Goal: Check status: Verify the current state of an ongoing process or item

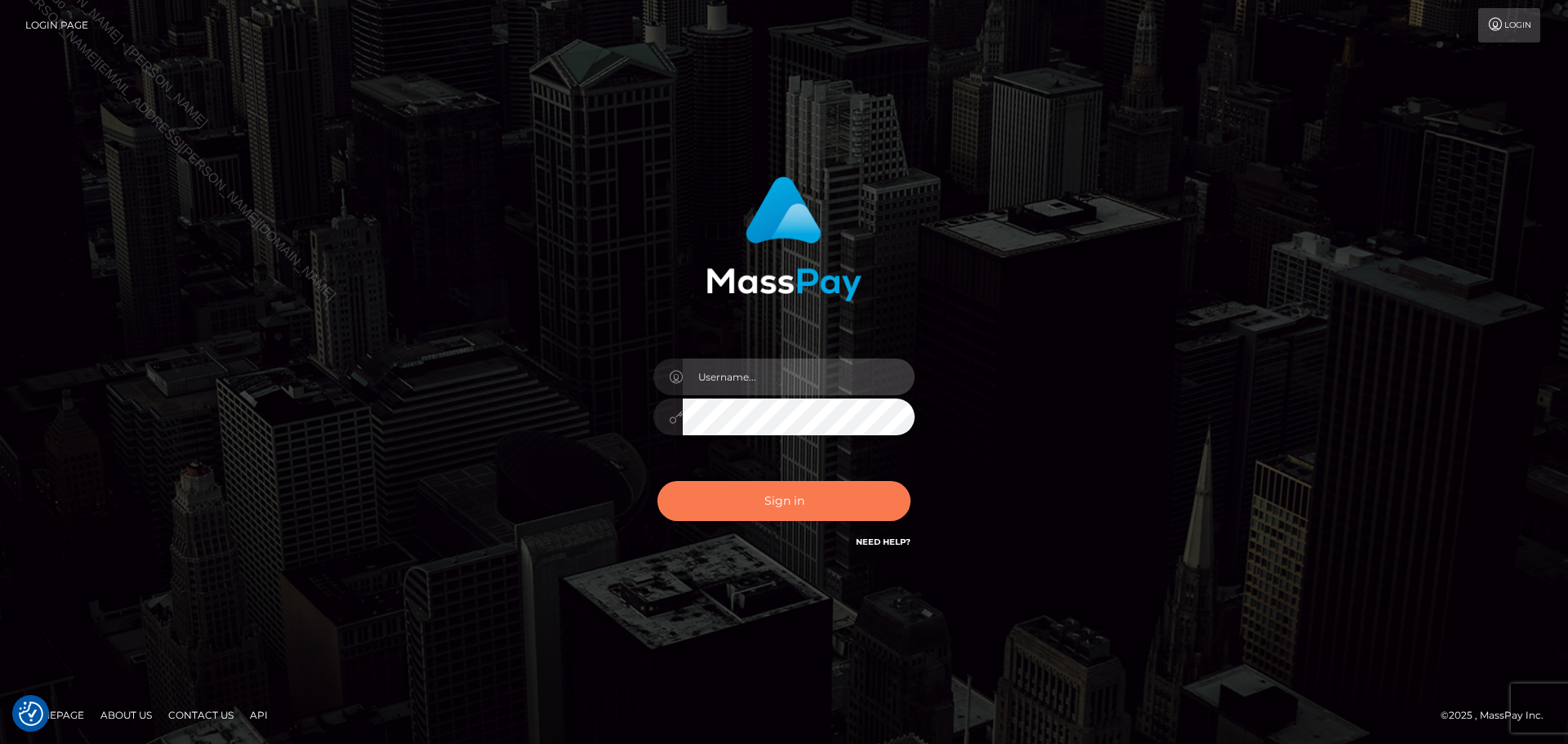
type input "[PERSON_NAME].B2Spin"
click at [773, 491] on button "Sign in" at bounding box center [784, 501] width 253 height 40
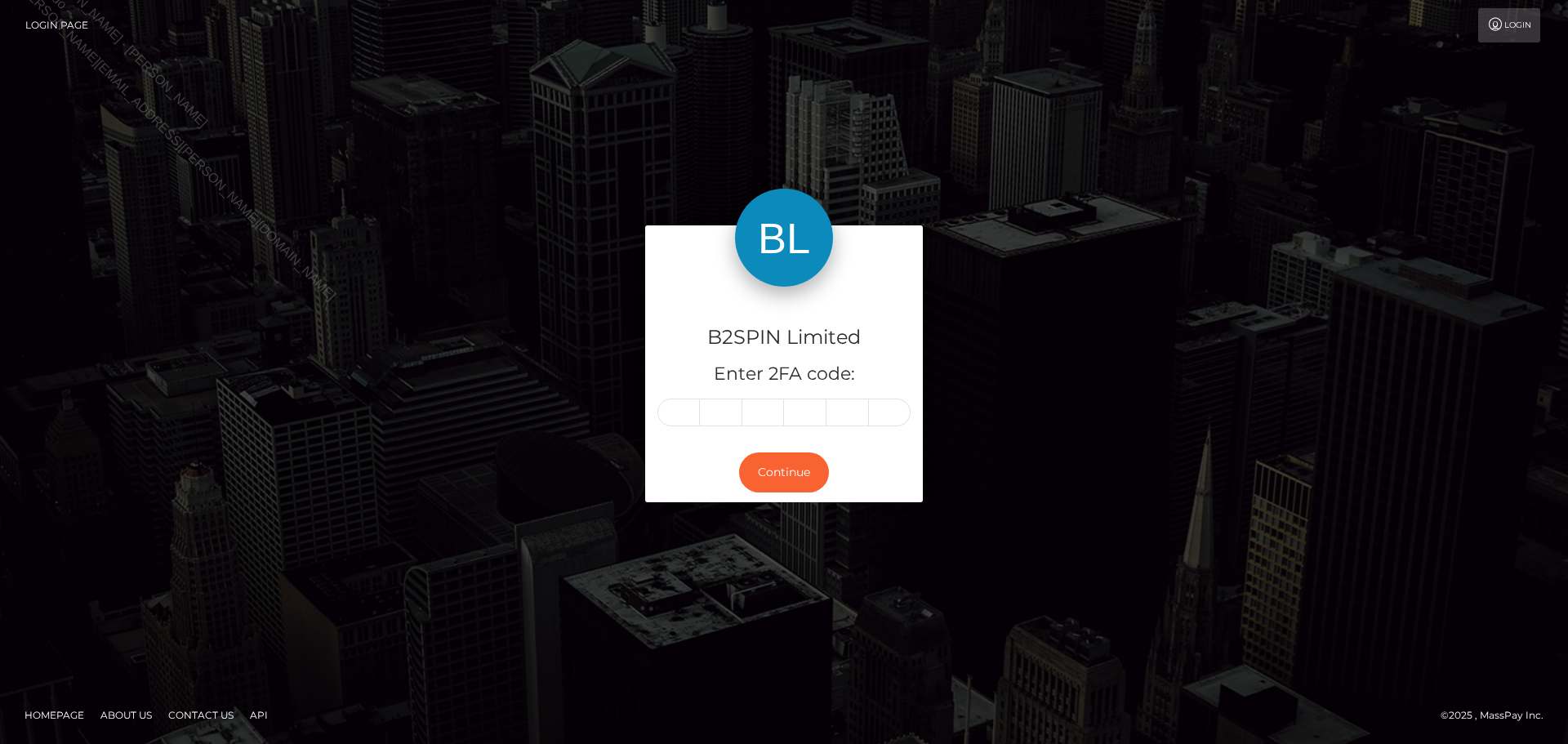
click at [676, 405] on input "text" at bounding box center [679, 412] width 43 height 28
type input "6"
type input "4"
type input "1"
type input "4"
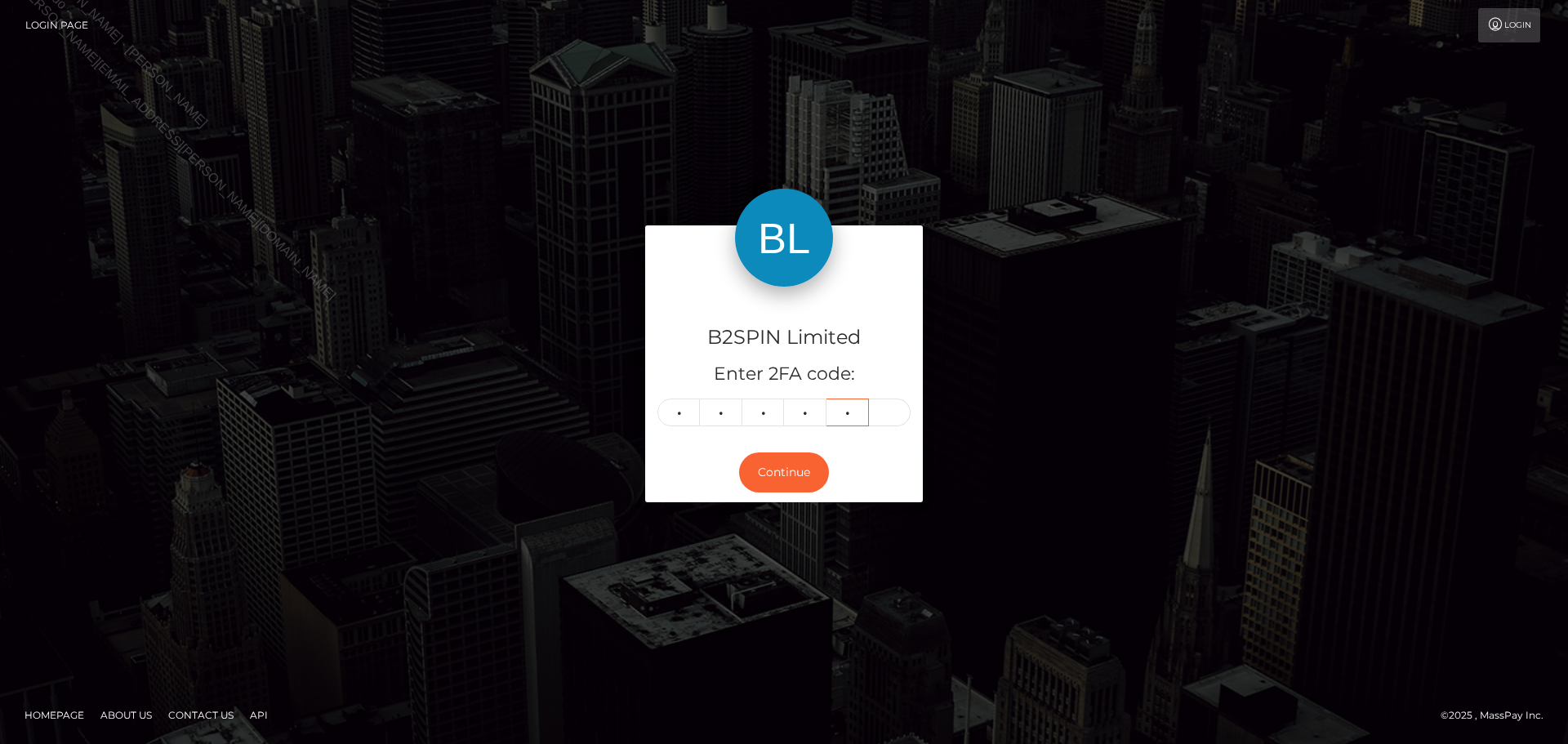
type input "9"
type input "7"
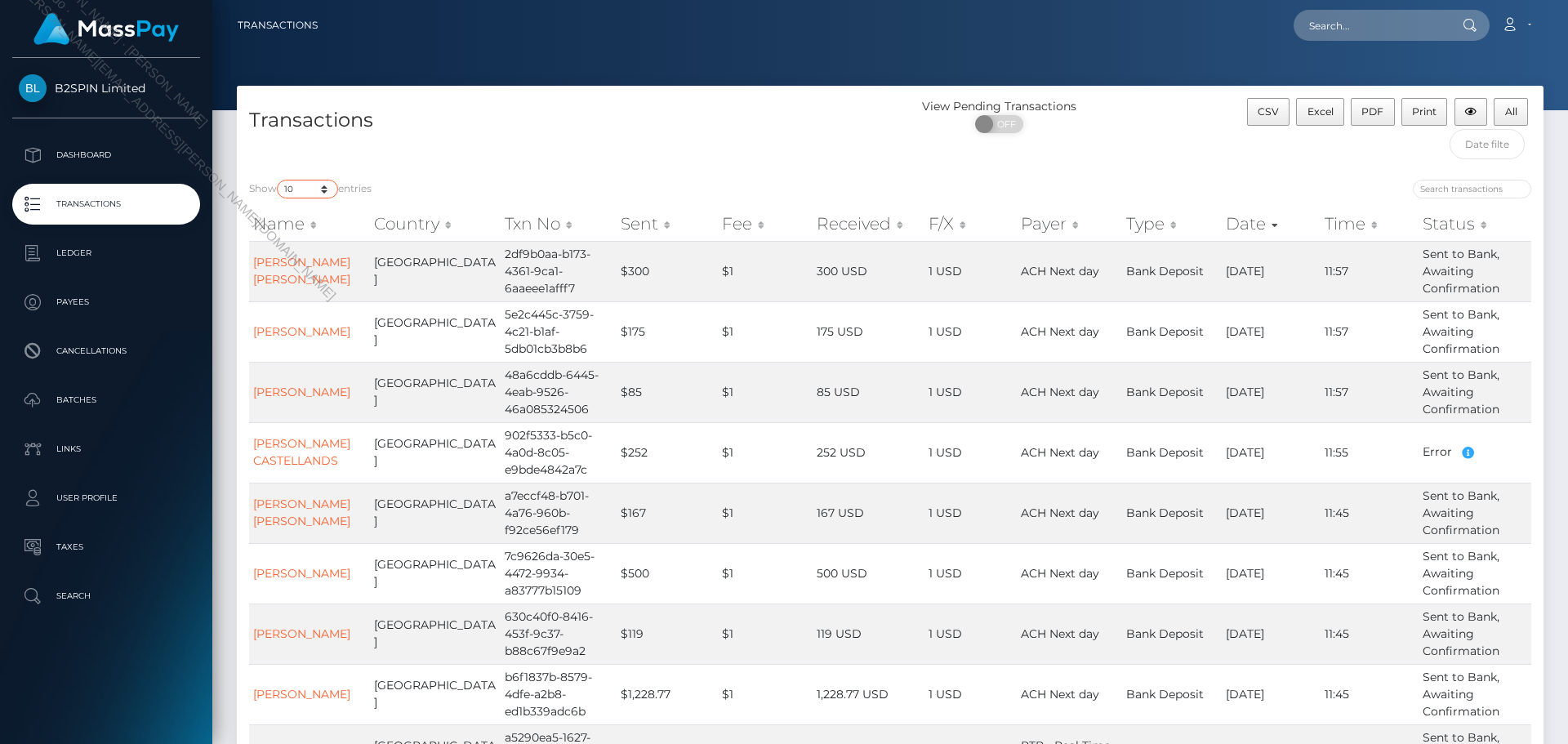
click at [326, 186] on select "10 25 50 100 250 500 1,000 3,500" at bounding box center [308, 189] width 62 height 19
select select "3500"
click at [278, 179] on select "10 25 50 100 250 500 1,000 3,500" at bounding box center [308, 189] width 62 height 19
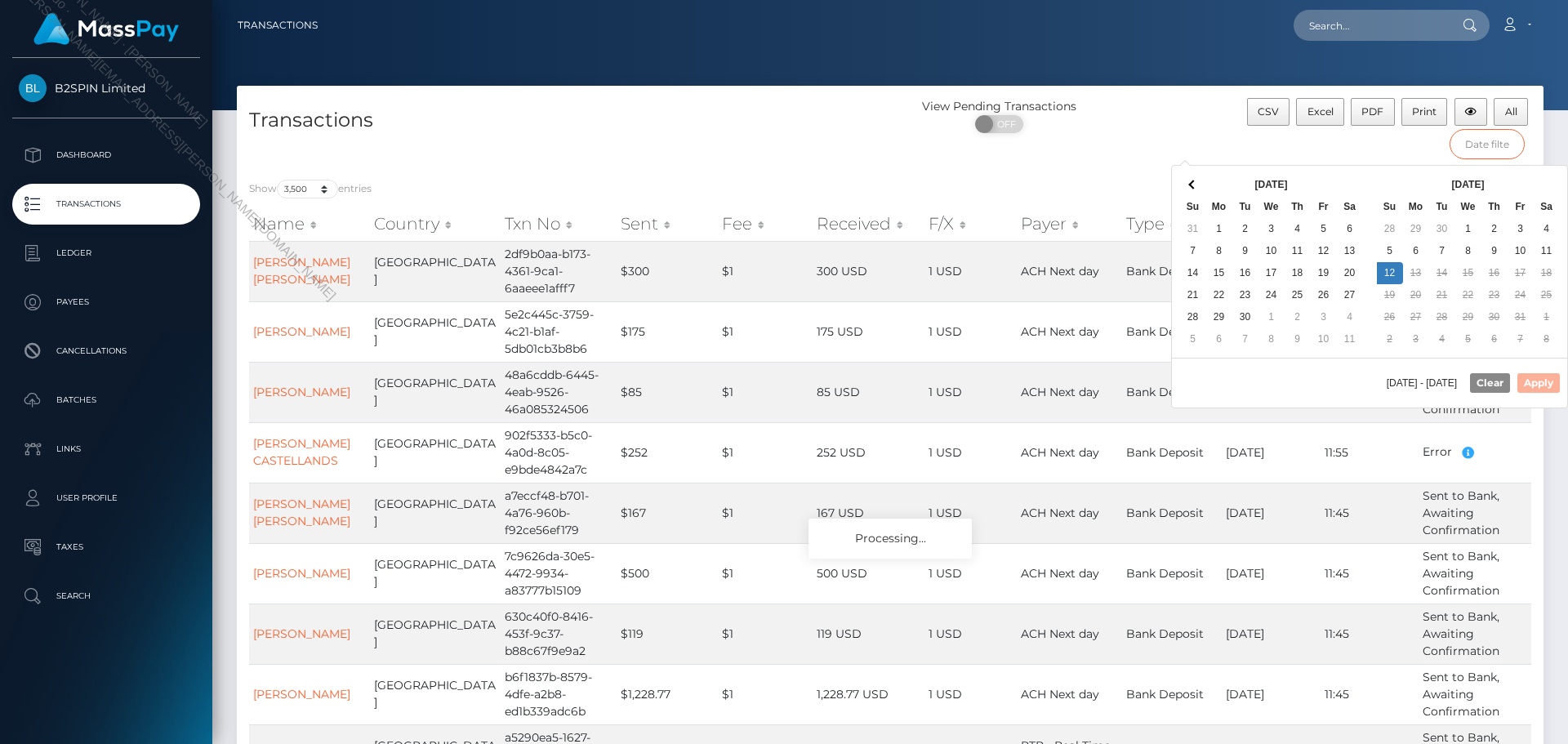
click at [1492, 142] on input "text" at bounding box center [1488, 144] width 76 height 30
click at [1186, 136] on div "View Pending Transactions ON OFF" at bounding box center [1054, 120] width 327 height 44
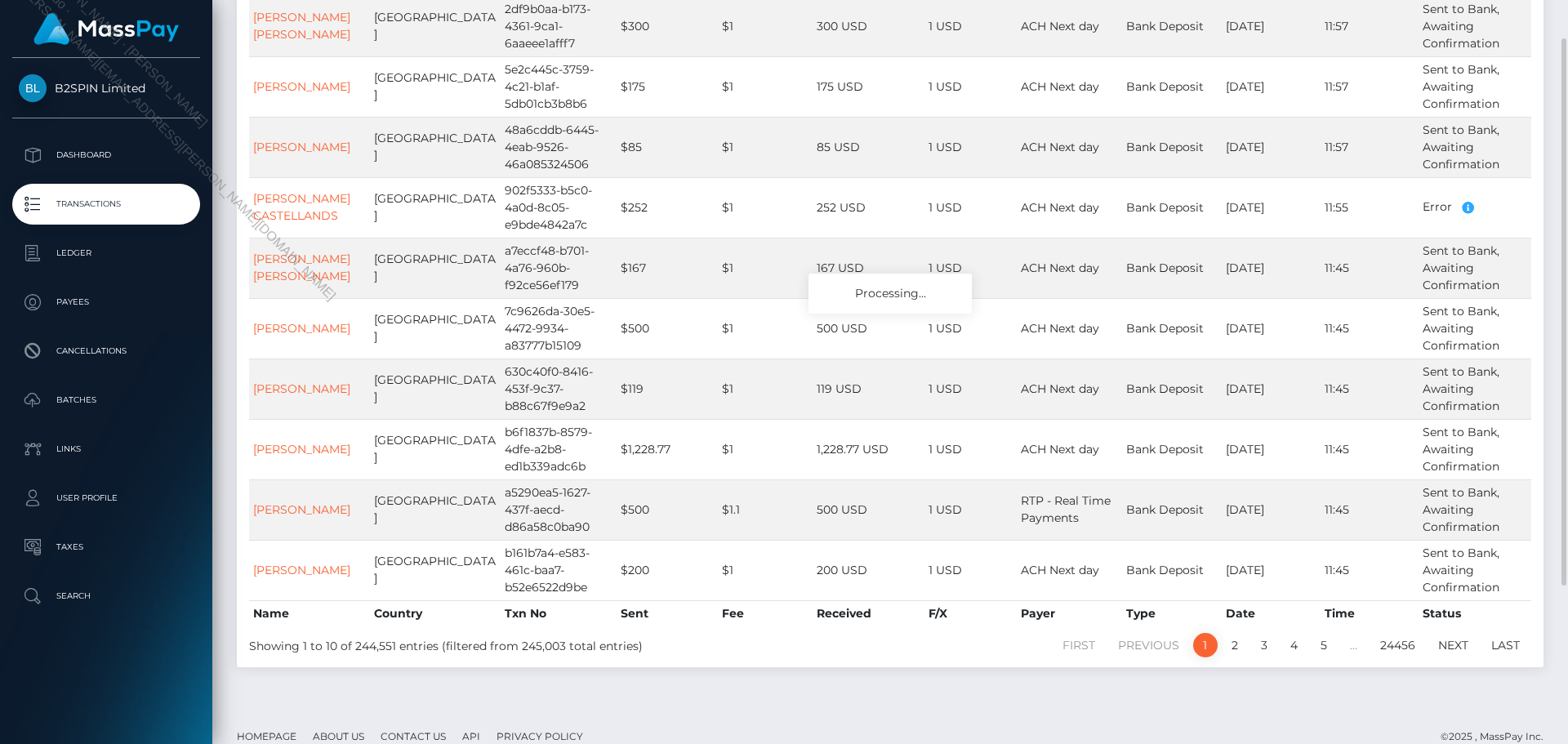
scroll to position [82, 0]
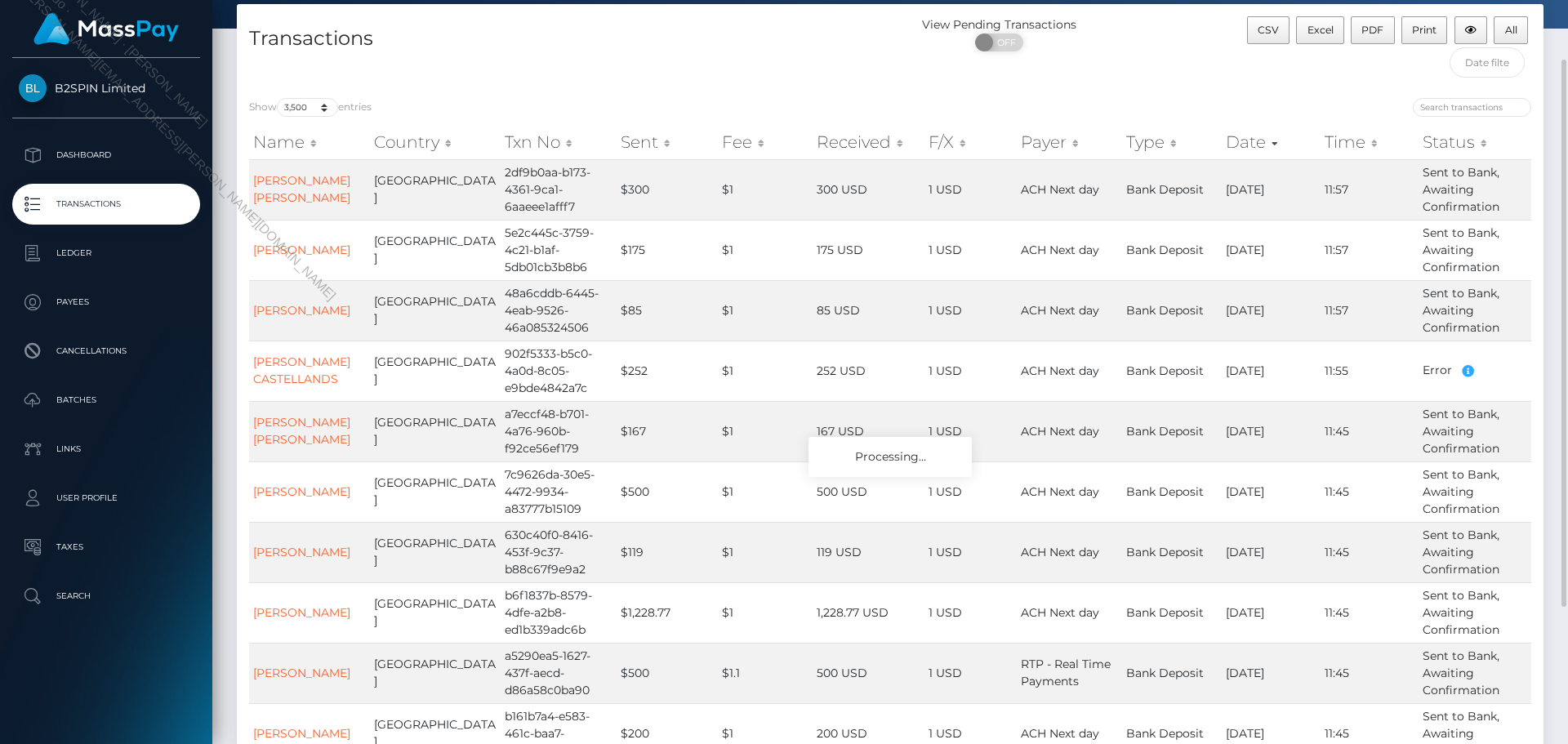
click at [1482, 147] on th "Status" at bounding box center [1475, 142] width 113 height 32
click at [1482, 140] on th "Status" at bounding box center [1475, 142] width 113 height 32
click at [1447, 142] on th "Status" at bounding box center [1475, 142] width 113 height 32
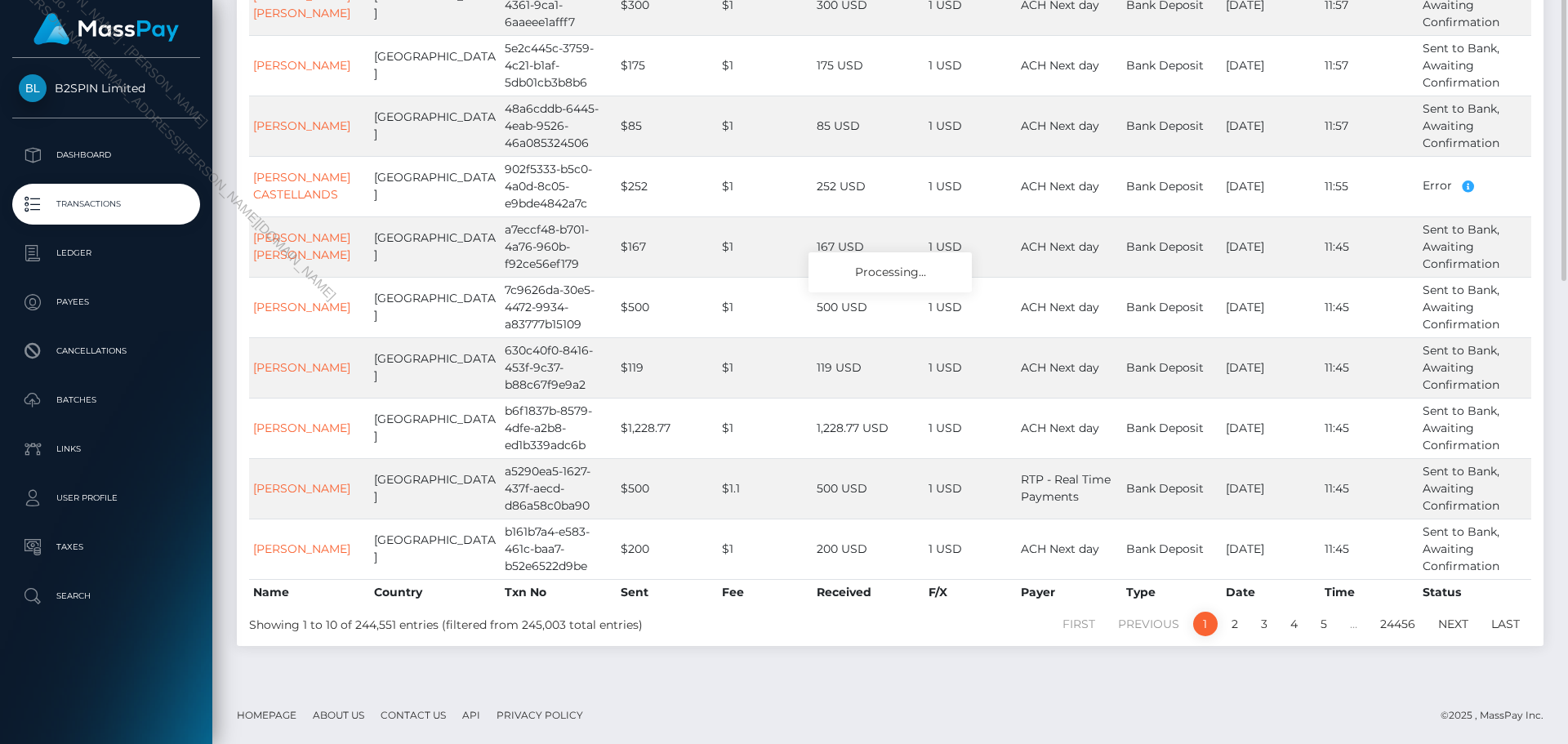
scroll to position [0, 0]
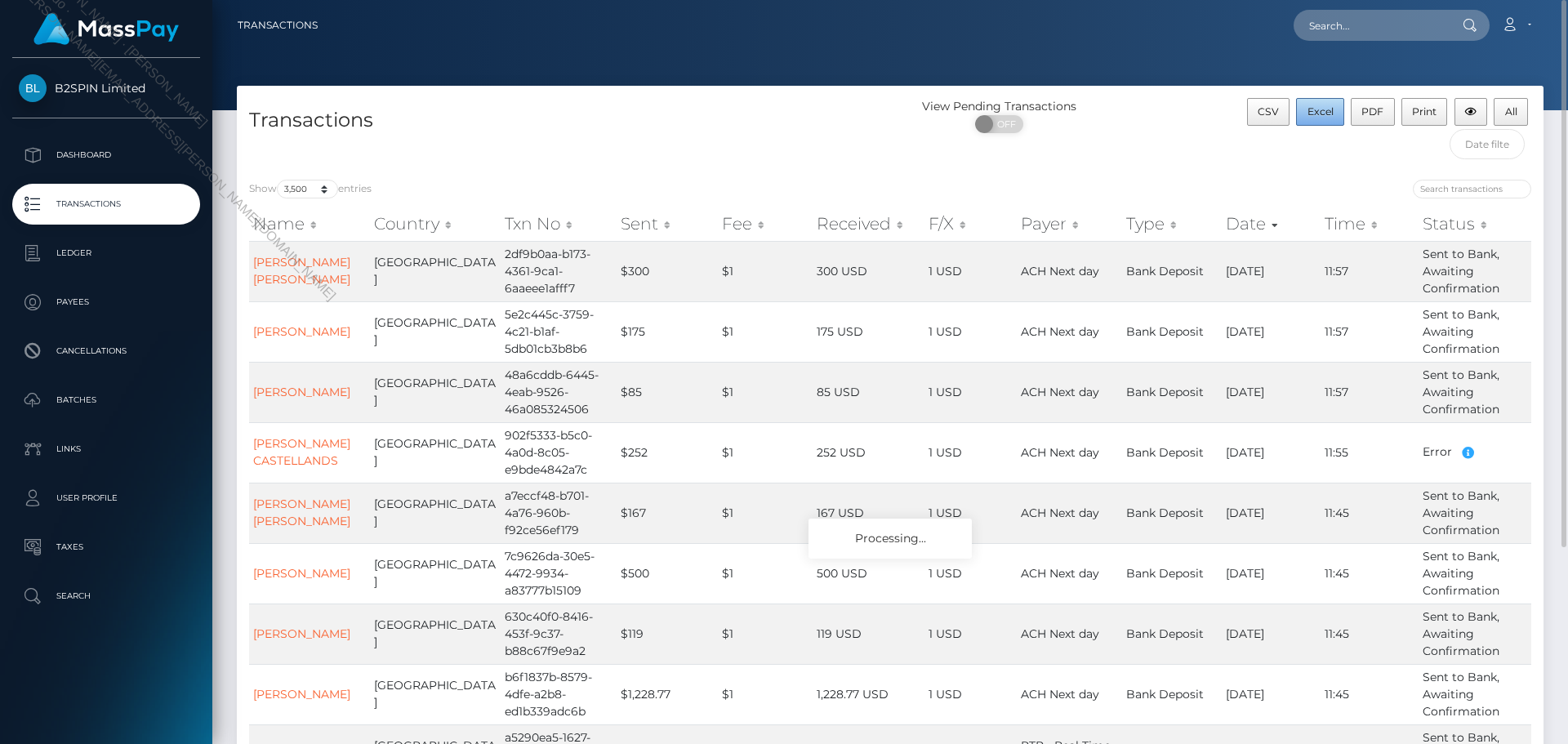
click at [1328, 112] on span "Excel" at bounding box center [1321, 111] width 27 height 12
